Goal: Check status: Check status

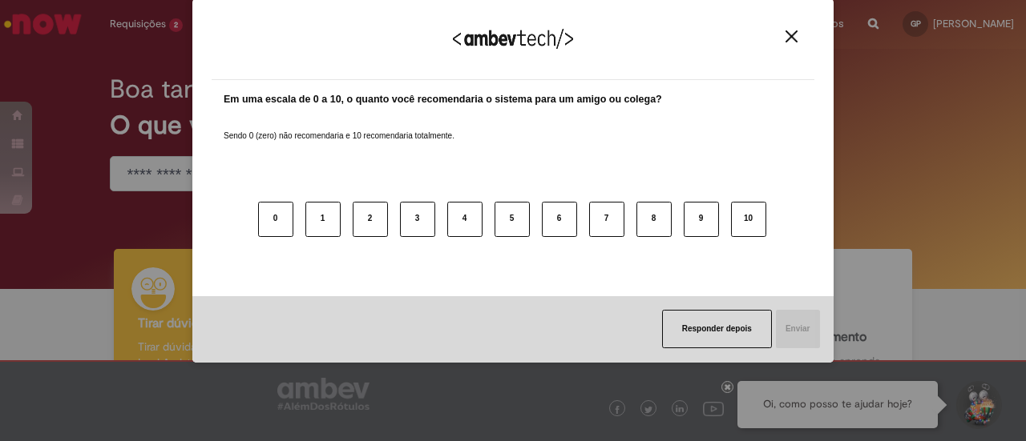
click at [794, 39] on img "Close" at bounding box center [791, 36] width 12 height 12
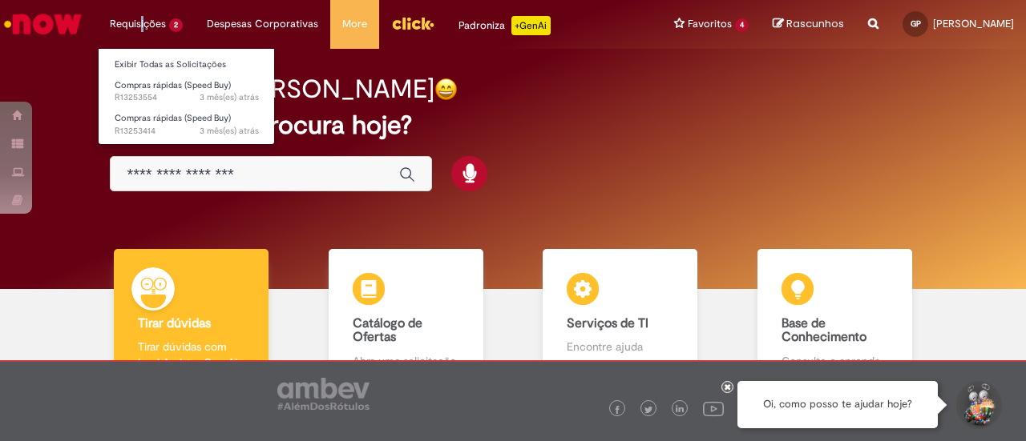
drag, startPoint x: 141, startPoint y: 21, endPoint x: 150, endPoint y: 39, distance: 20.4
click at [141, 22] on li "Requisições 2 Exibir Todas as Solicitações Compras rápidas (Speed Buy) 3 mês(es…" at bounding box center [146, 24] width 97 height 48
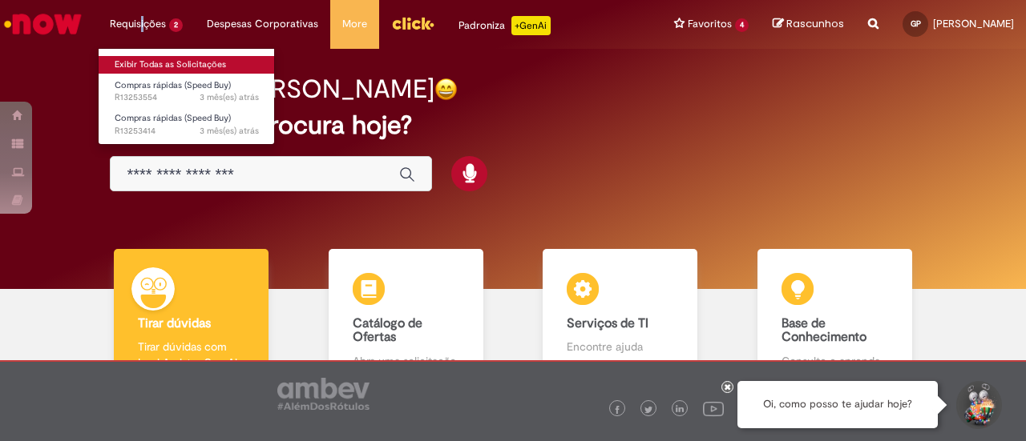
click at [154, 57] on link "Exibir Todas as Solicitações" at bounding box center [187, 65] width 176 height 18
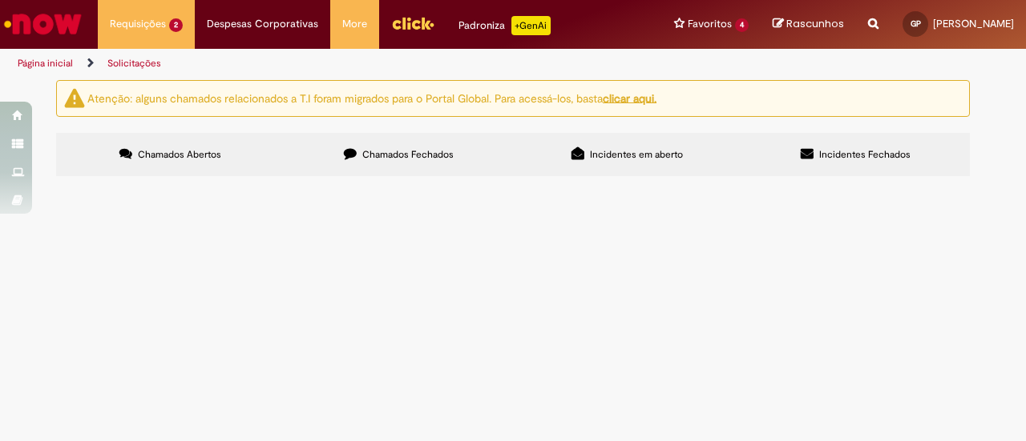
click at [396, 155] on span "Chamados Fechados" at bounding box center [407, 154] width 91 height 13
click at [0, 0] on span "FACHADAS SKOL CASCAVEL" at bounding box center [0, 0] width 0 height 0
click at [0, 0] on span "Compra e negociação de Vendas e MKT (S4)" at bounding box center [0, 0] width 0 height 0
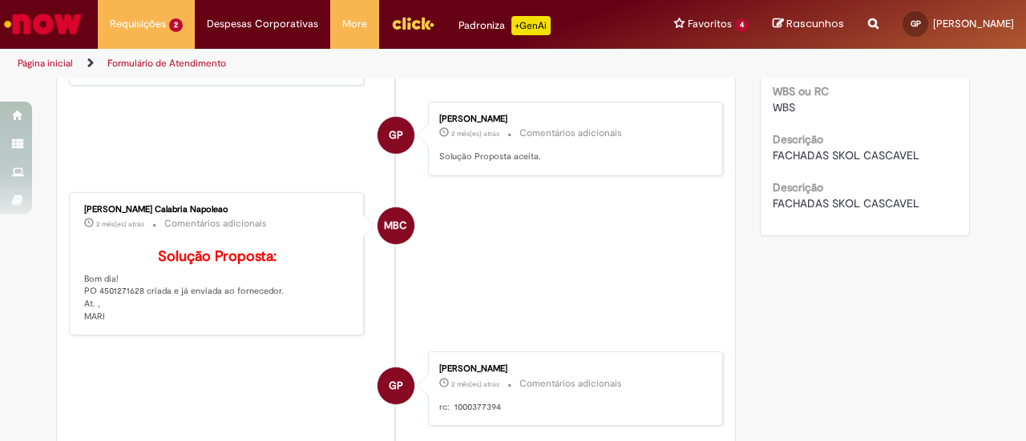
scroll to position [652, 0]
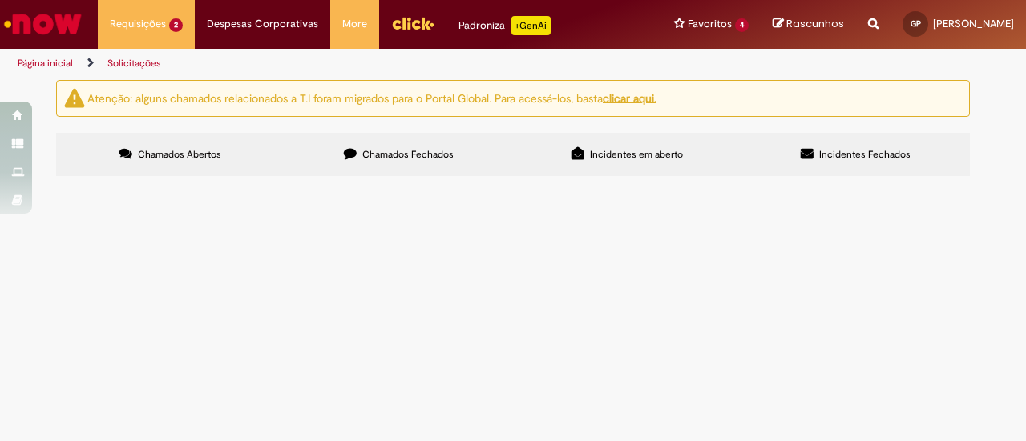
drag, startPoint x: 438, startPoint y: 131, endPoint x: 433, endPoint y: 150, distance: 19.8
click at [438, 131] on div "Atenção: alguns chamados relacionados a T.I foram migrados para o Portal Global…" at bounding box center [512, 130] width 937 height 100
click at [433, 150] on span "Chamados Fechados" at bounding box center [407, 154] width 91 height 13
click at [0, 0] on span "Fachadas Londrina [DEMOGRAPHIC_DATA]" at bounding box center [0, 0] width 0 height 0
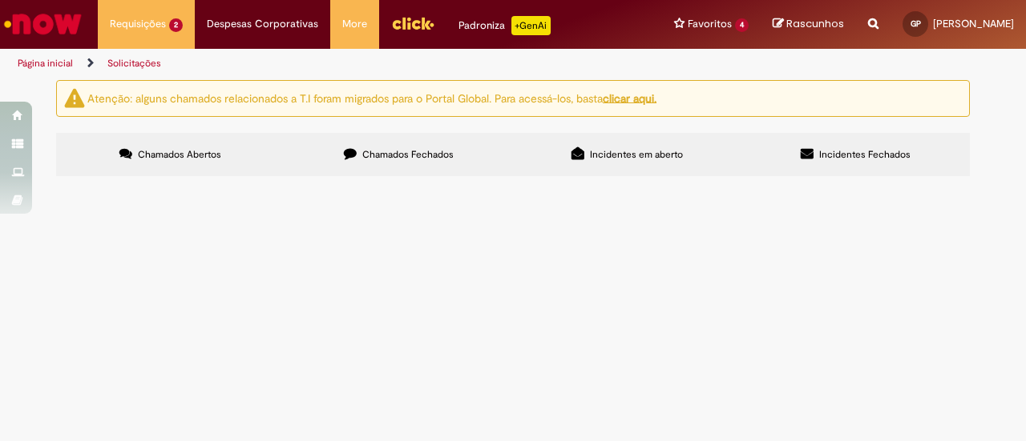
click at [0, 0] on span "Compra e negociação de Vendas e MKT (S4)" at bounding box center [0, 0] width 0 height 0
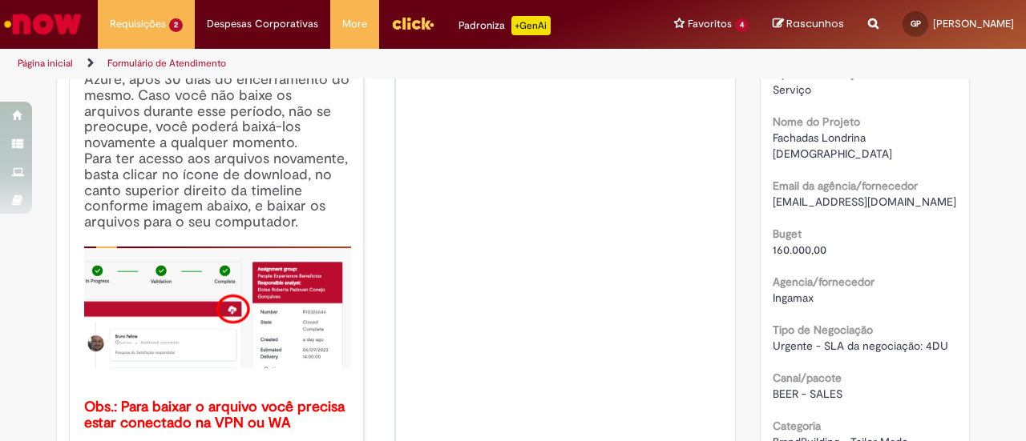
scroll to position [252, 0]
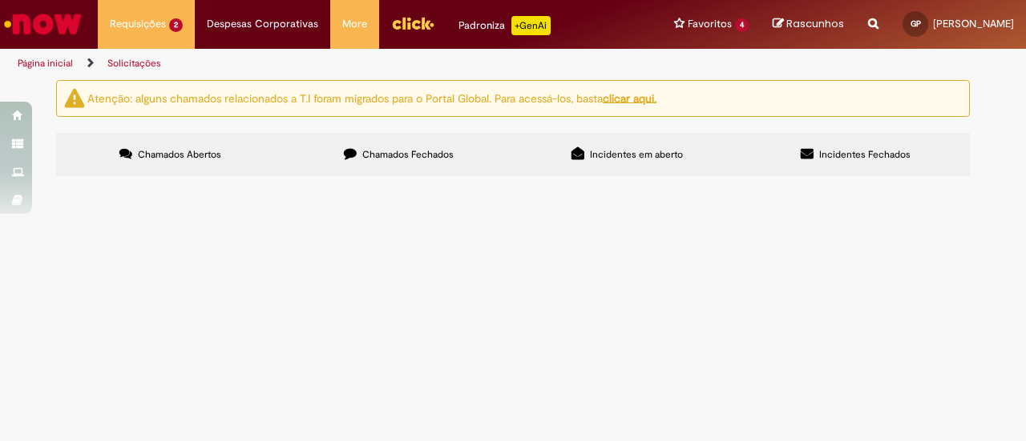
click at [385, 169] on label "Chamados Fechados" at bounding box center [398, 154] width 228 height 43
click at [0, 0] on link "2" at bounding box center [0, 0] width 0 height 0
click at [0, 0] on span "BB de Budweiser em [GEOGRAPHIC_DATA]" at bounding box center [0, 0] width 0 height 0
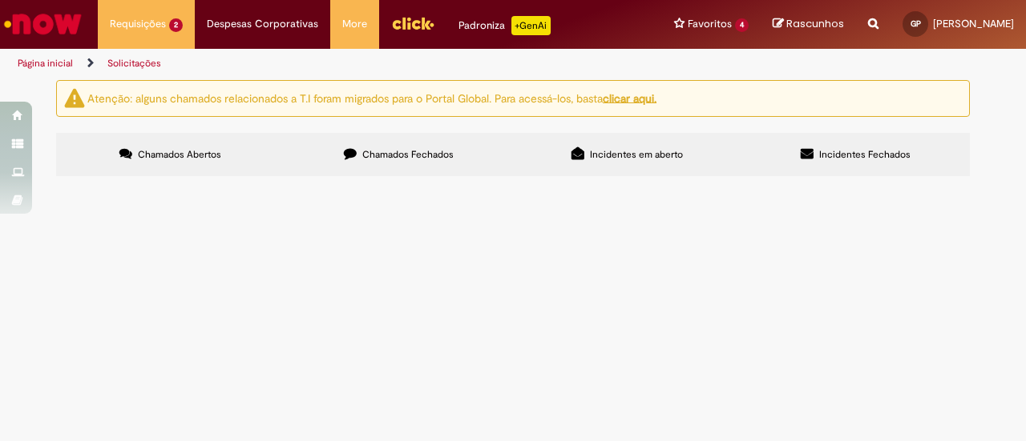
click at [0, 0] on span "R13196436" at bounding box center [0, 0] width 0 height 0
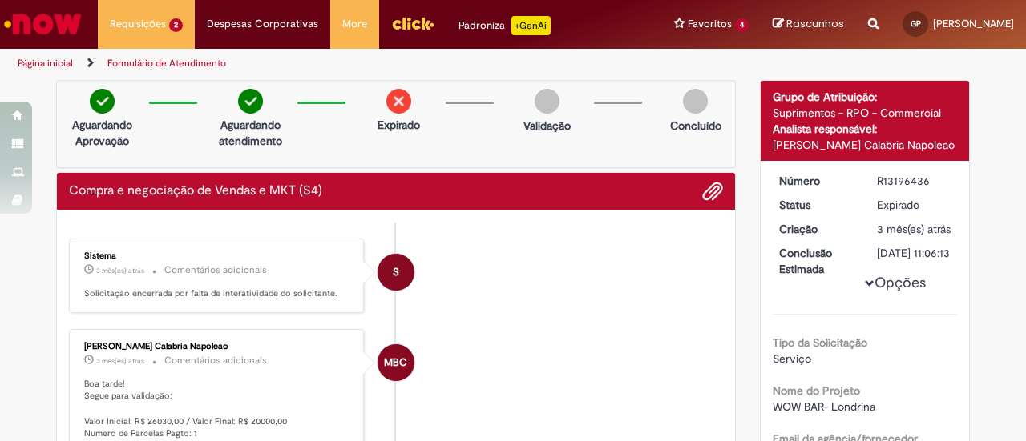
click at [76, 62] on icon "Trilhas de página" at bounding box center [84, 63] width 19 height 10
click at [64, 67] on link "Página inicial" at bounding box center [45, 63] width 55 height 13
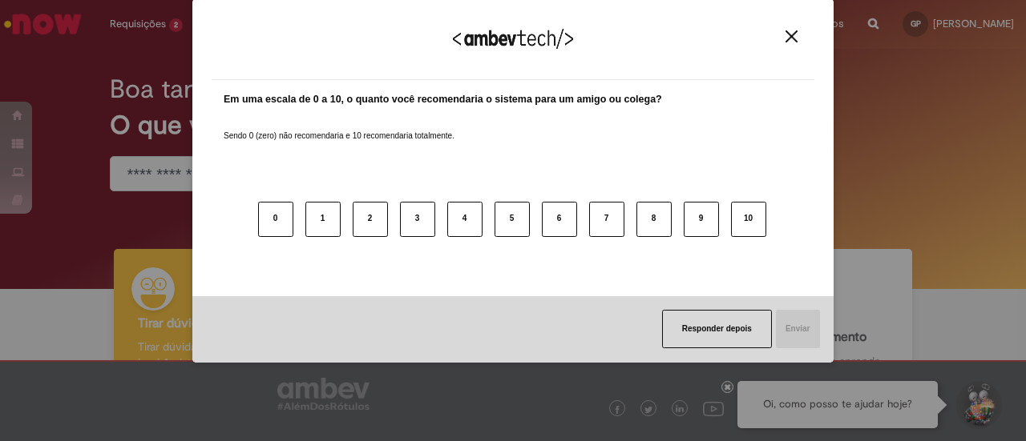
click at [793, 39] on img "Close" at bounding box center [791, 36] width 12 height 12
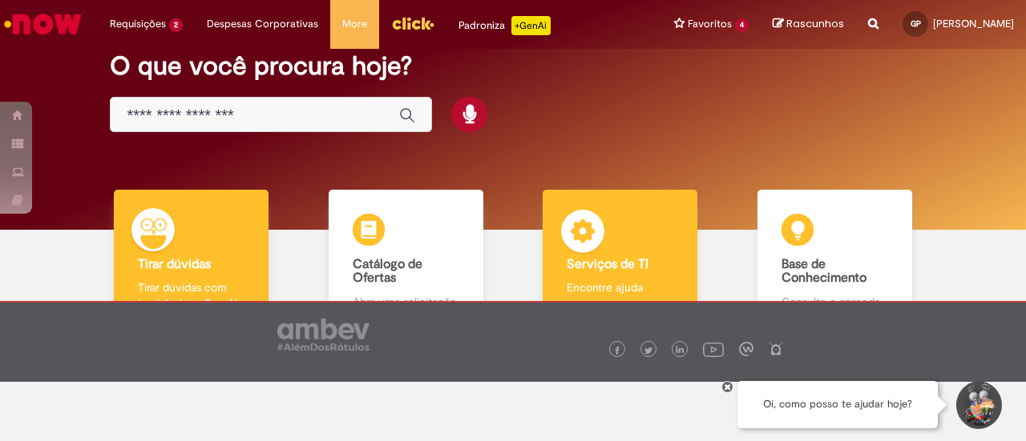
scroll to position [107, 0]
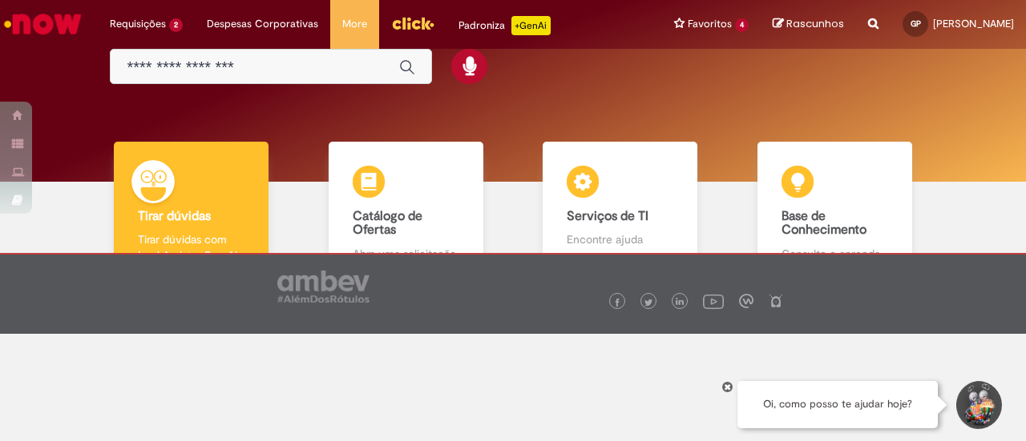
click at [729, 387] on icon at bounding box center [727, 387] width 6 height 8
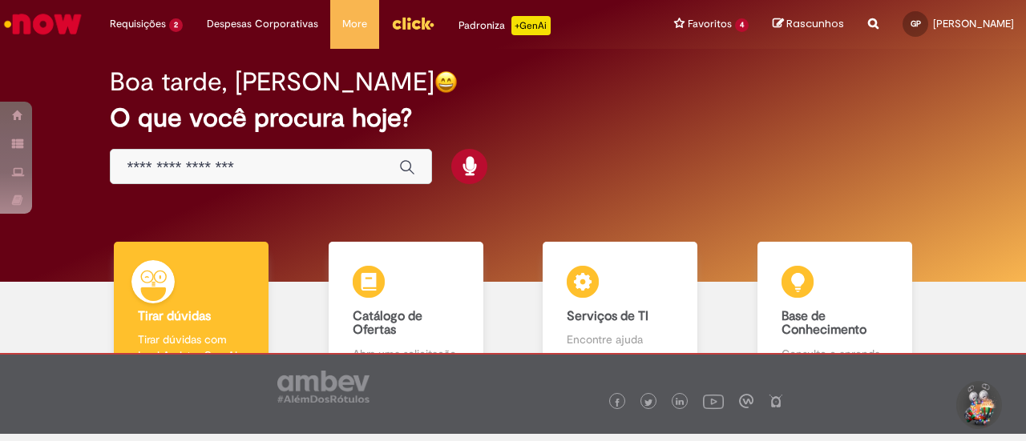
scroll to position [0, 0]
